Goal: Navigation & Orientation: Understand site structure

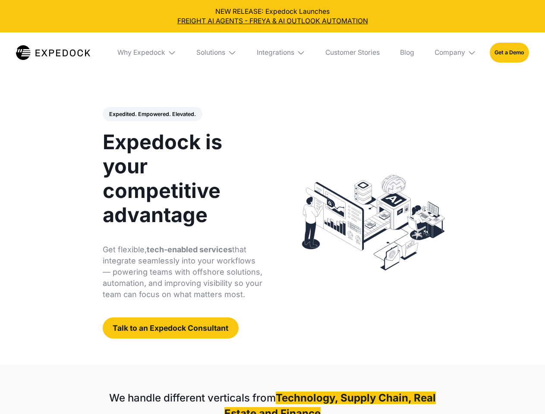
select select
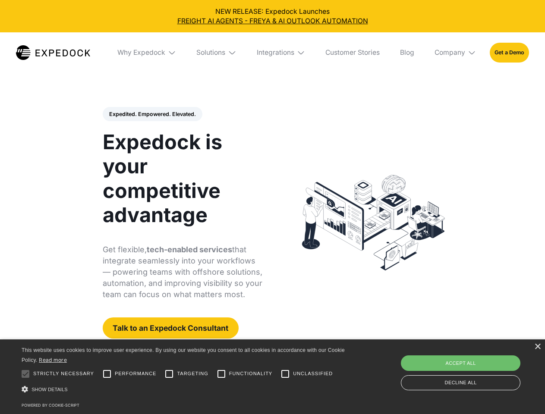
click at [272, 53] on div "Integrations" at bounding box center [276, 52] width 38 height 9
click at [147, 53] on div "Why Expedock" at bounding box center [134, 52] width 48 height 9
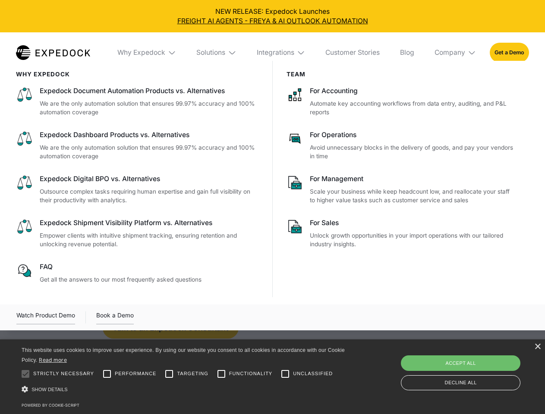
click at [217, 53] on div "Solutions" at bounding box center [210, 52] width 29 height 9
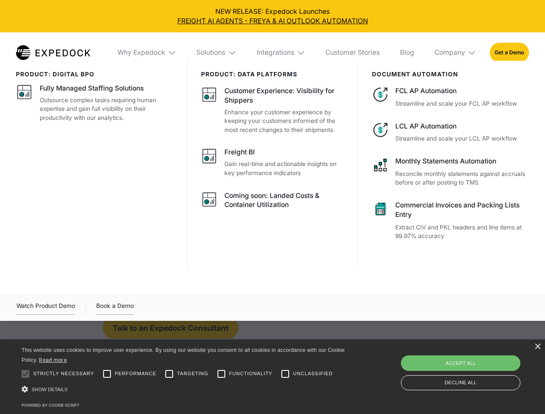
click at [281, 53] on div "Integrations" at bounding box center [276, 52] width 38 height 9
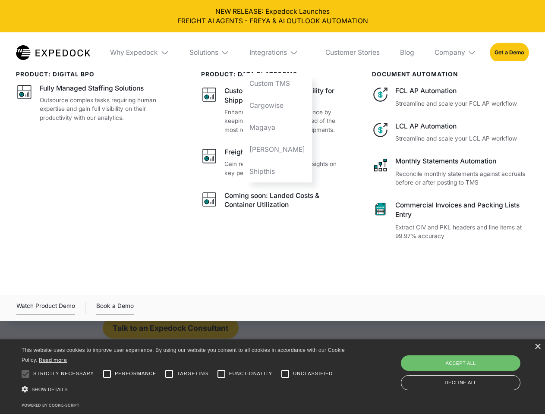
click at [456, 53] on div "Company" at bounding box center [449, 52] width 31 height 9
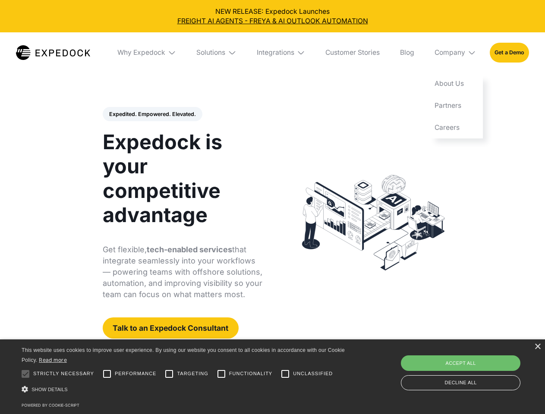
click at [152, 114] on div "Expedited. Empowered. Elevated. Automate Freight Document Extraction at 99.97% …" at bounding box center [183, 223] width 160 height 232
click at [25, 374] on div at bounding box center [25, 373] width 17 height 17
click at [107, 374] on input "Performance" at bounding box center [106, 373] width 17 height 17
checkbox input "true"
click at [169, 374] on input "Targeting" at bounding box center [169, 373] width 17 height 17
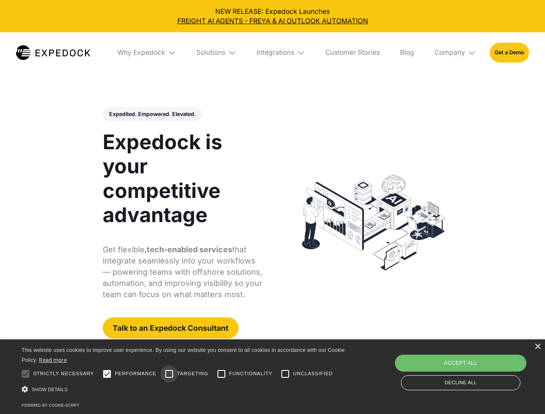
checkbox input "true"
click at [221, 374] on input "Functionality" at bounding box center [221, 373] width 17 height 17
checkbox input "true"
